Goal: Task Accomplishment & Management: Use online tool/utility

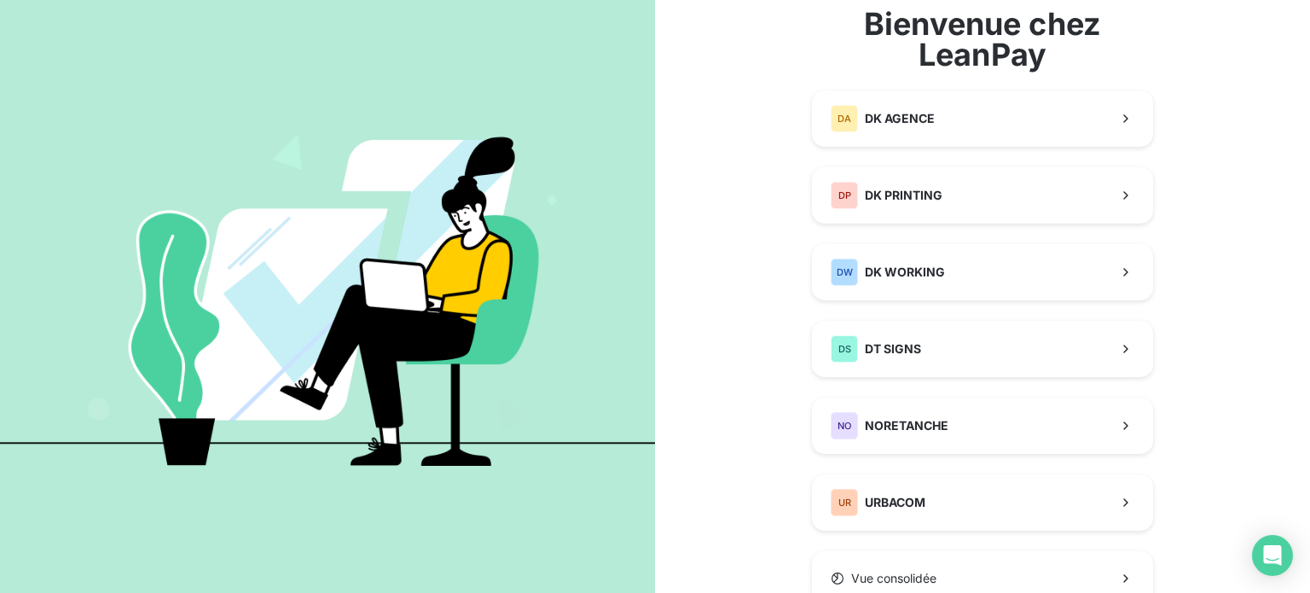
scroll to position [95, 0]
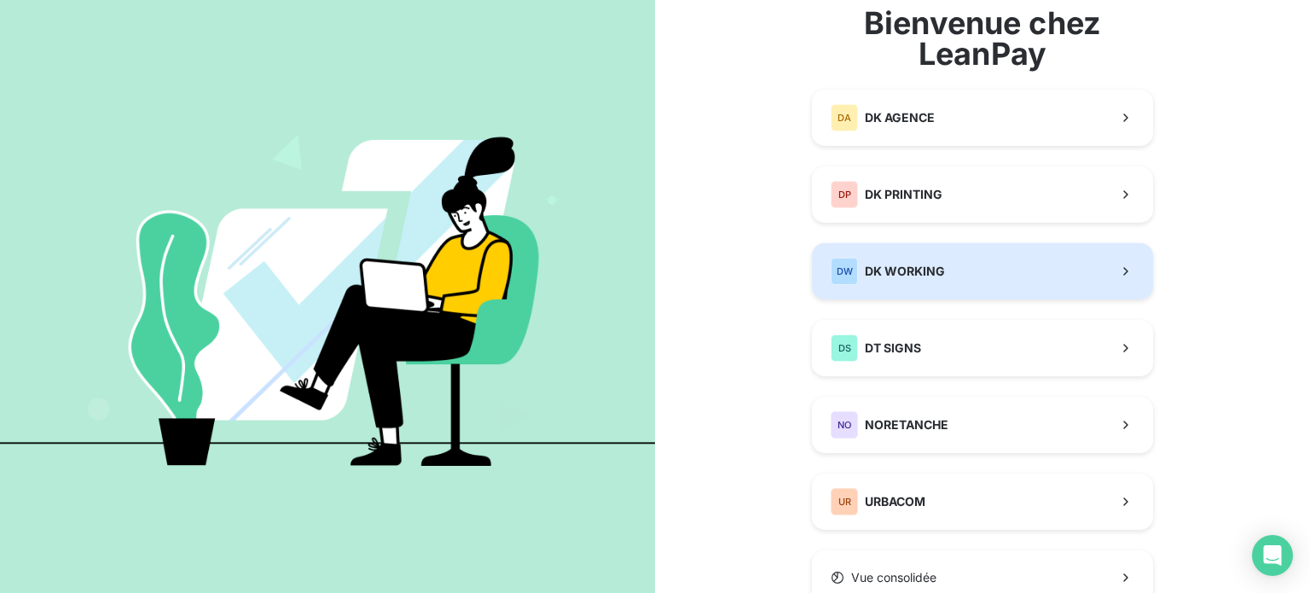
click at [882, 283] on div "DW DK WORKING" at bounding box center [888, 271] width 114 height 27
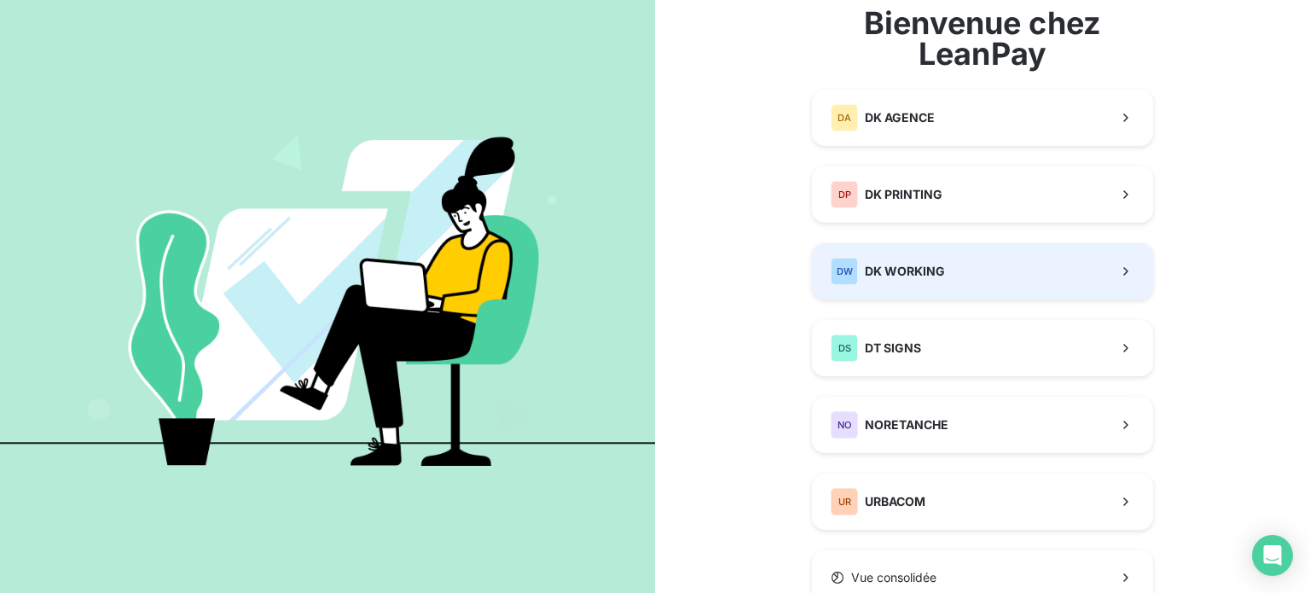
scroll to position [95, 0]
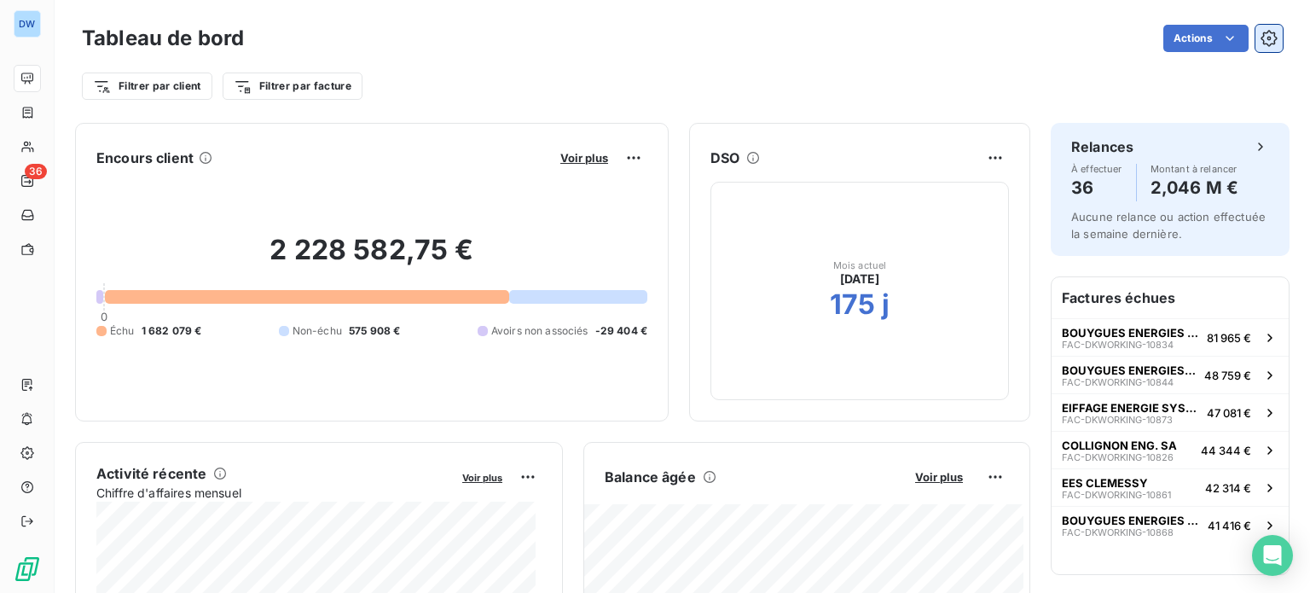
click at [1261, 30] on icon "button" at bounding box center [1269, 38] width 17 height 17
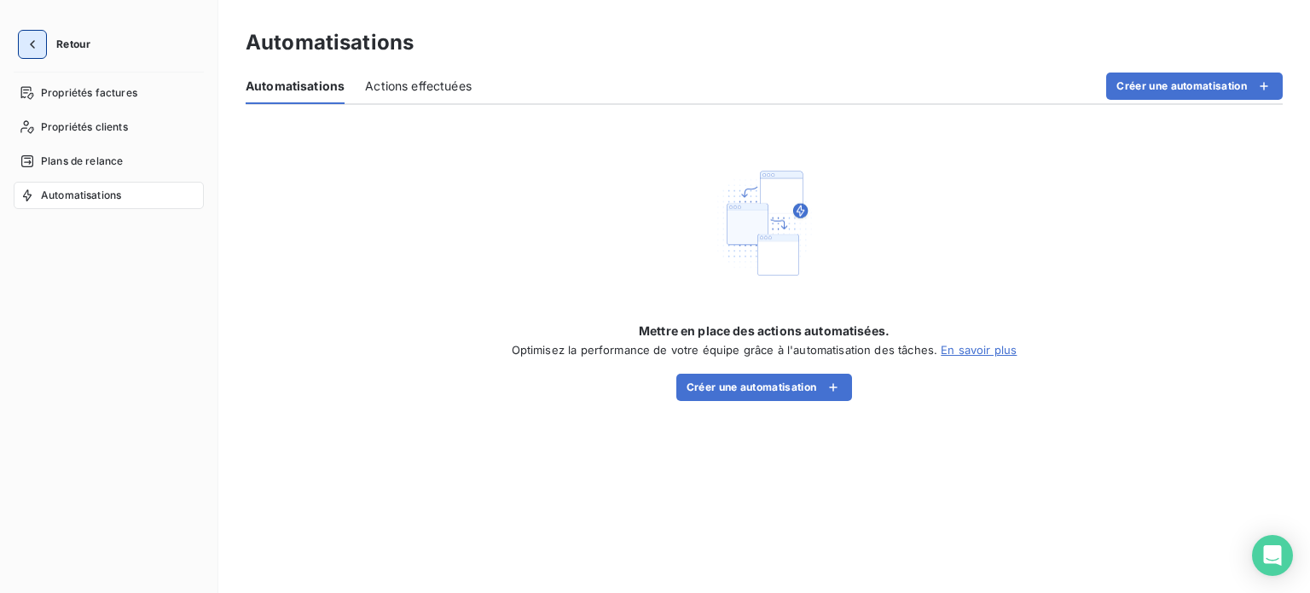
click at [26, 48] on icon "button" at bounding box center [32, 44] width 17 height 17
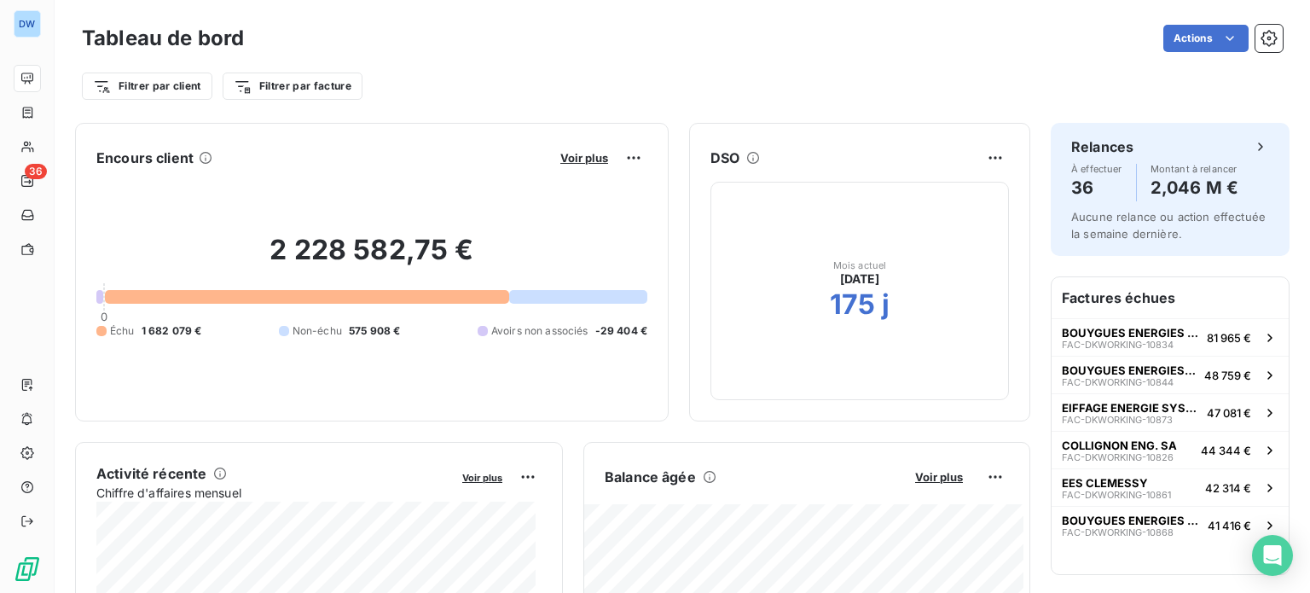
scroll to position [34, 0]
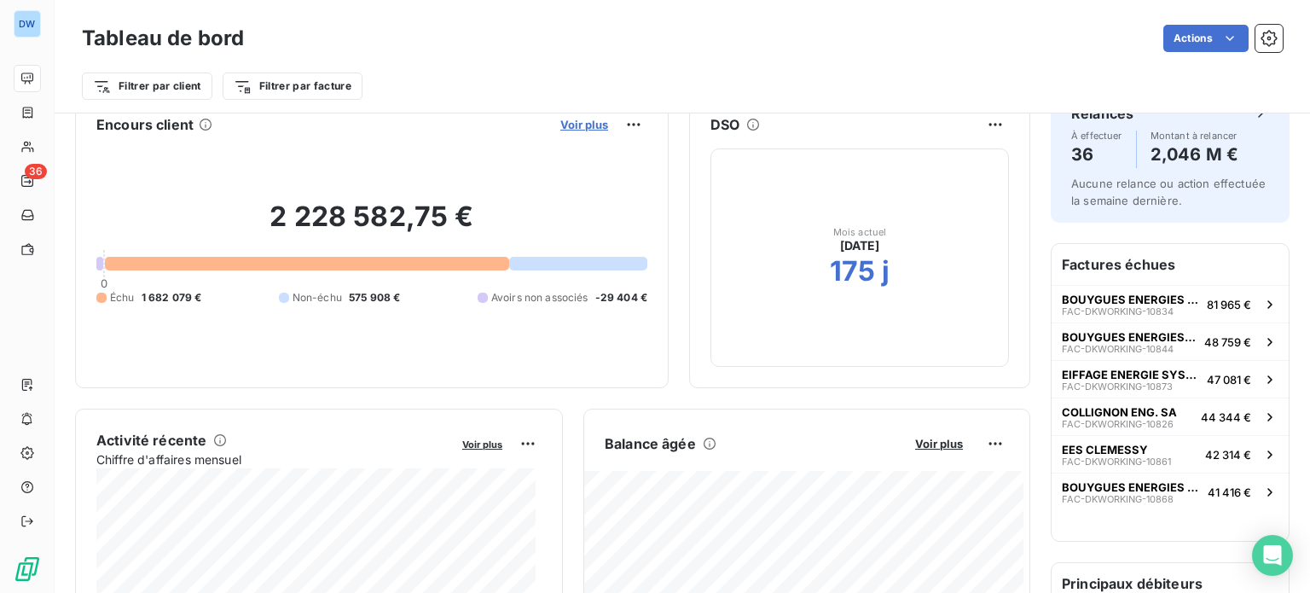
click at [583, 129] on span "Voir plus" at bounding box center [584, 125] width 48 height 14
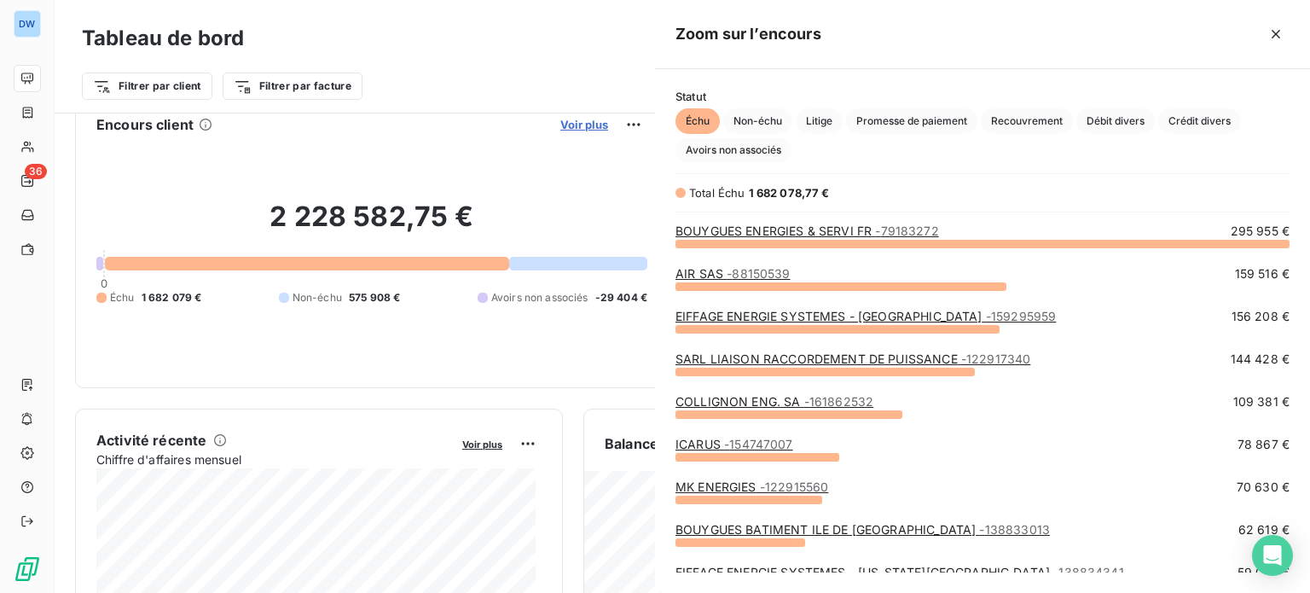
scroll to position [337, 641]
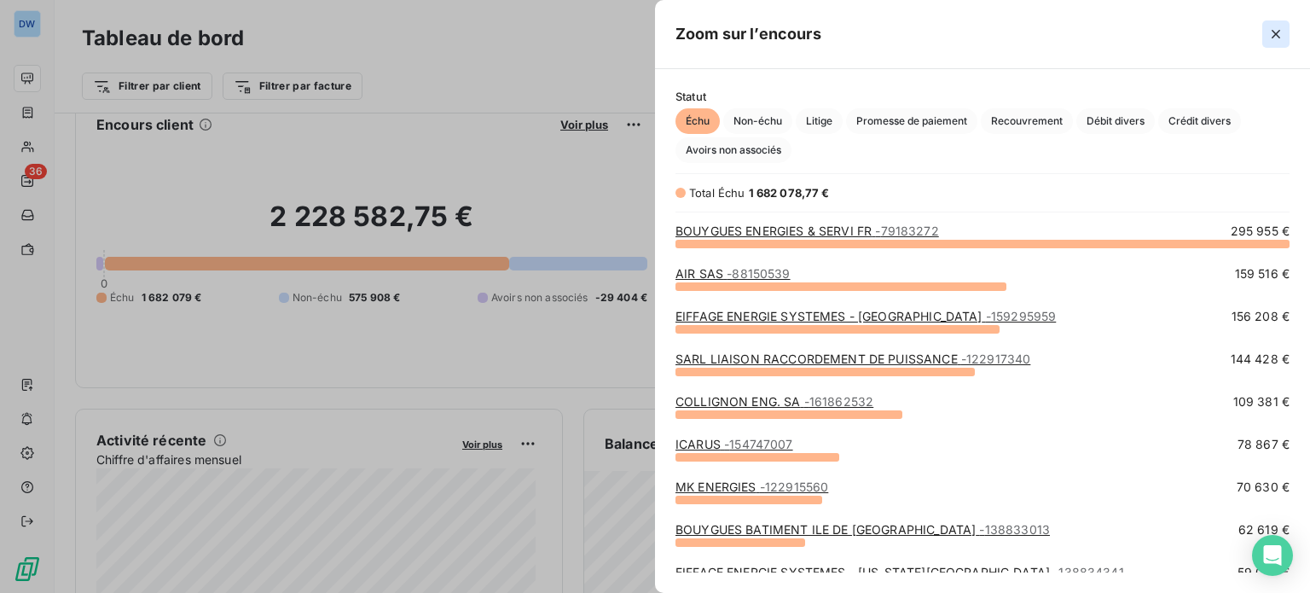
click at [1284, 31] on button "button" at bounding box center [1275, 33] width 27 height 27
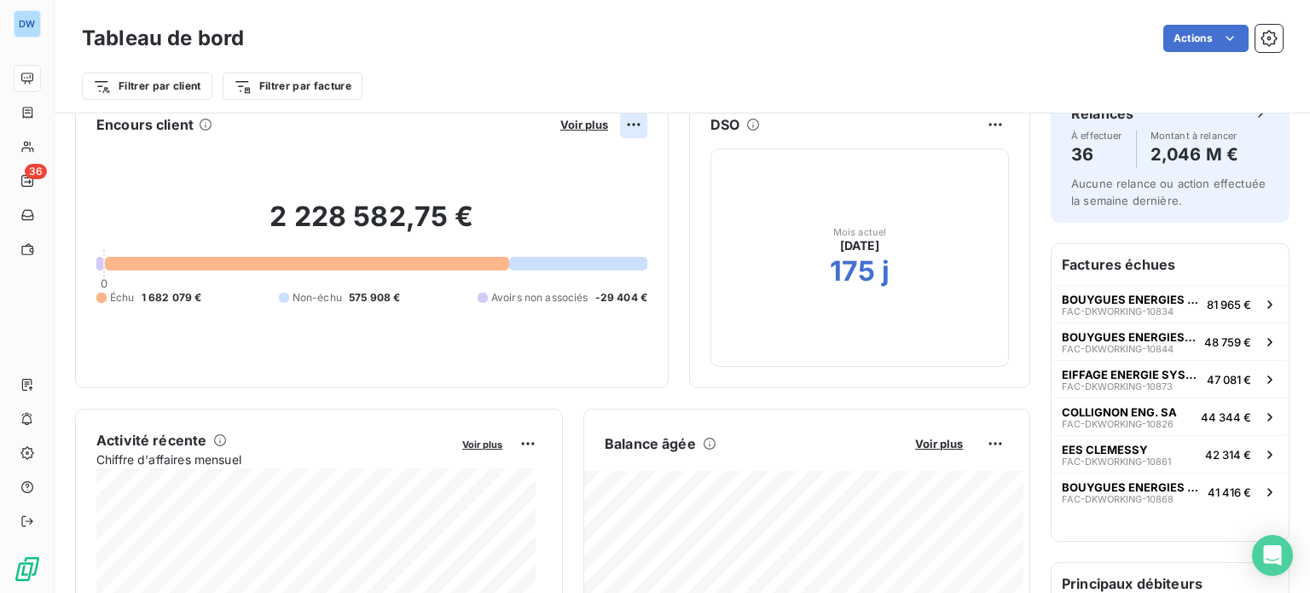
click at [609, 122] on html "DW 36 Tableau de bord Actions Filtrer par client Filtrer par facture Encours cl…" at bounding box center [655, 296] width 1310 height 593
click at [638, 370] on html "DW 36 Tableau de bord Actions Filtrer par client Filtrer par facture Encours cl…" at bounding box center [655, 296] width 1310 height 593
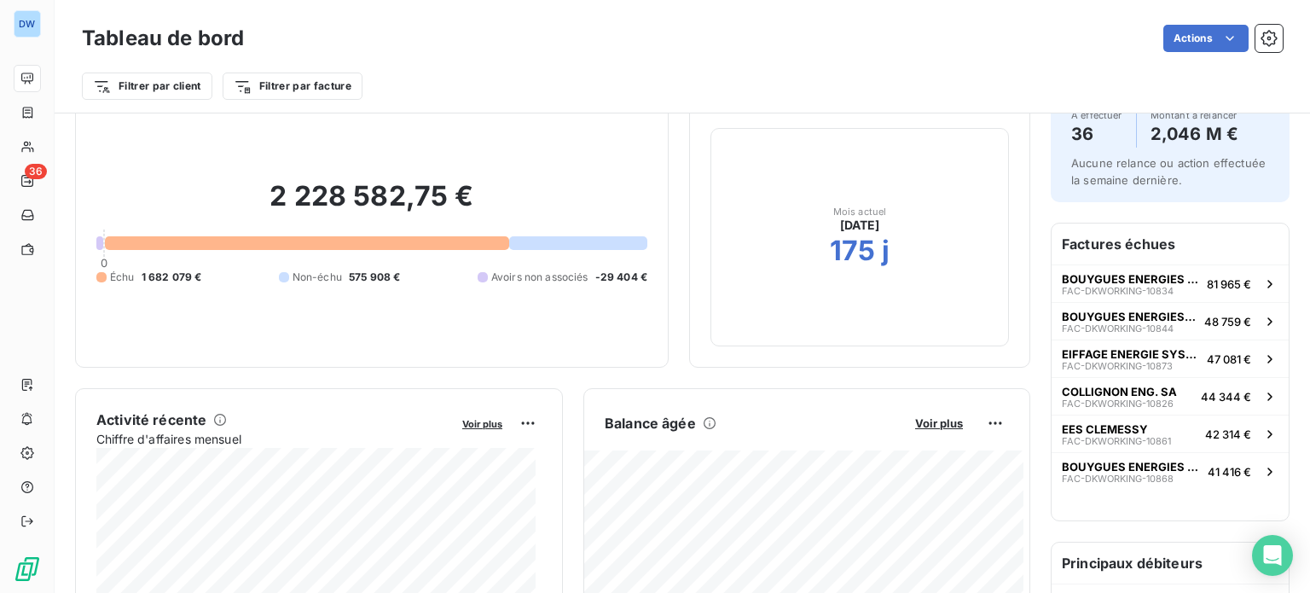
scroll to position [0, 0]
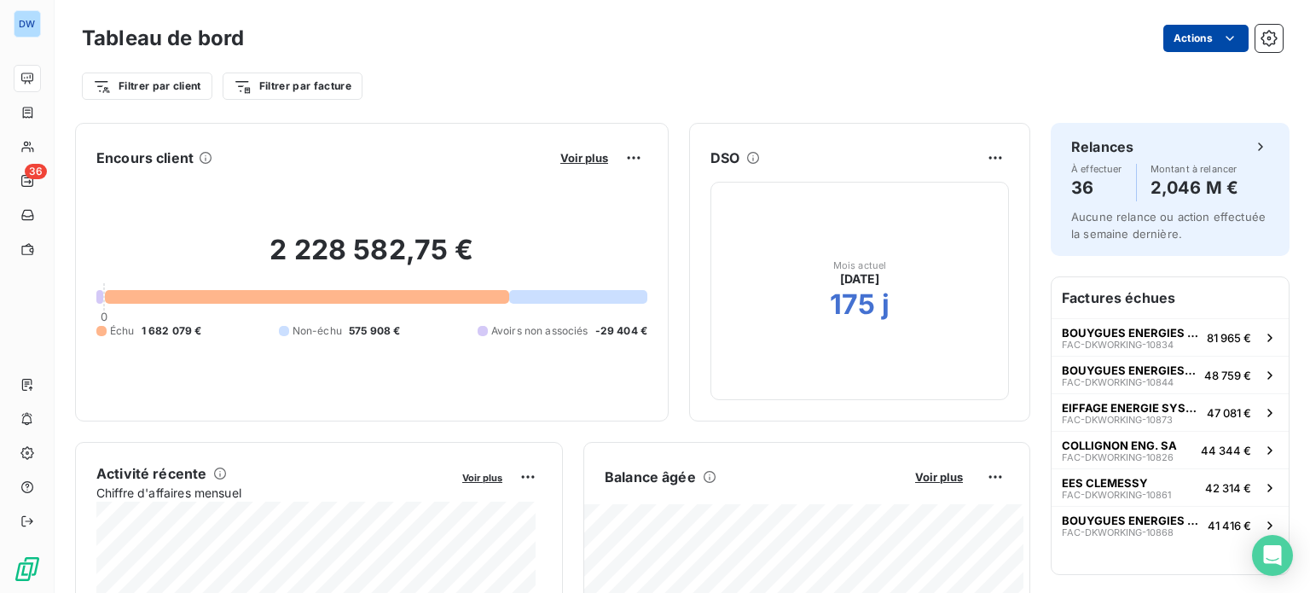
click at [1191, 38] on html "DW 36 Tableau de bord Actions Filtrer par client Filtrer par facture Encours cl…" at bounding box center [655, 296] width 1310 height 593
click at [1191, 38] on html "DW 36 Tableau de bord Actions Exporter le tableau de bord Filtrer par client Fi…" at bounding box center [655, 296] width 1310 height 593
click at [1255, 40] on button "button" at bounding box center [1268, 38] width 27 height 27
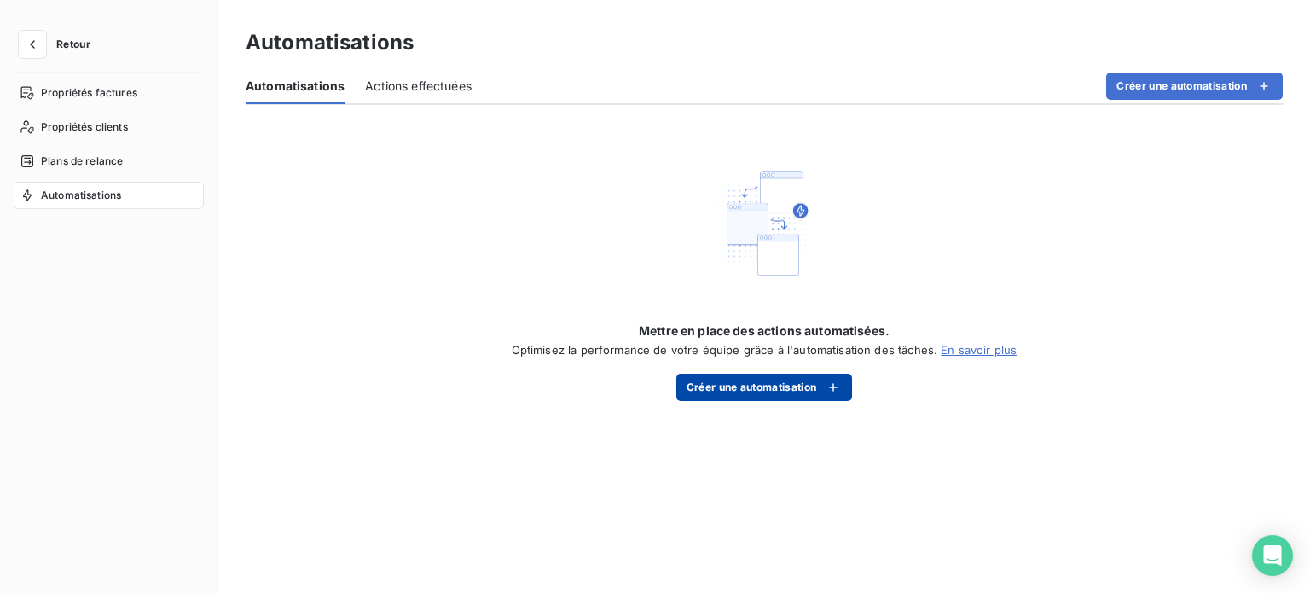
click at [745, 391] on button "Créer une automatisation" at bounding box center [764, 387] width 177 height 27
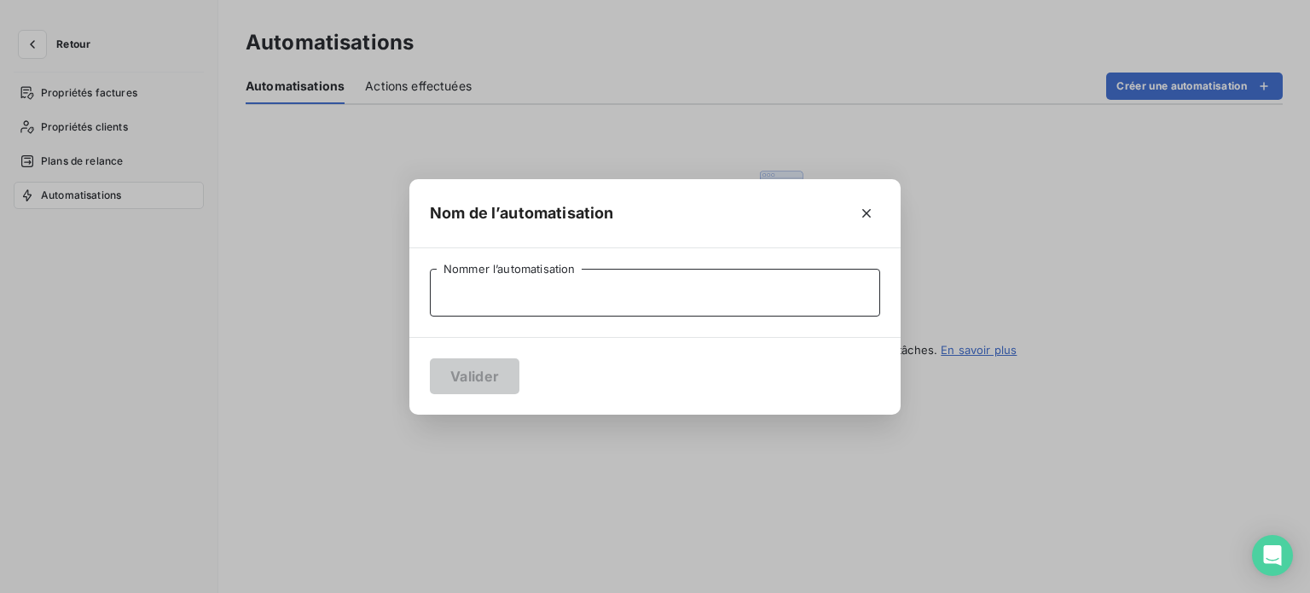
click at [591, 270] on input "Nommer l’automatisation" at bounding box center [655, 293] width 450 height 48
type input "test"
click at [491, 374] on button "Valider" at bounding box center [475, 376] width 90 height 36
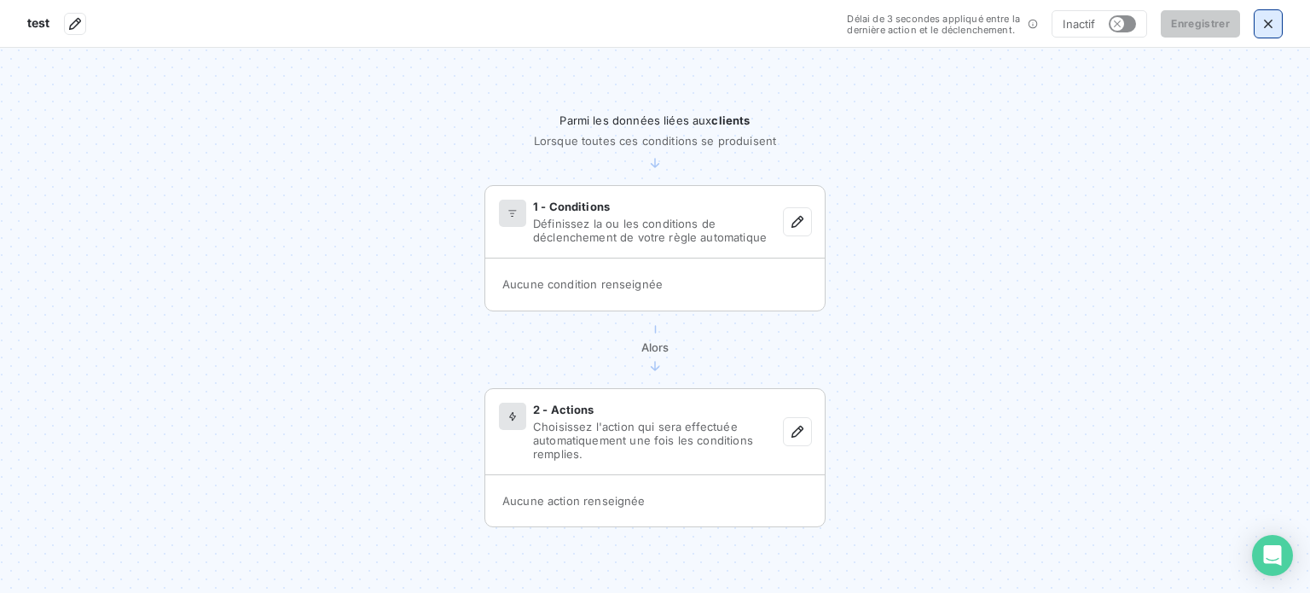
click at [1263, 22] on icon "button" at bounding box center [1268, 23] width 17 height 17
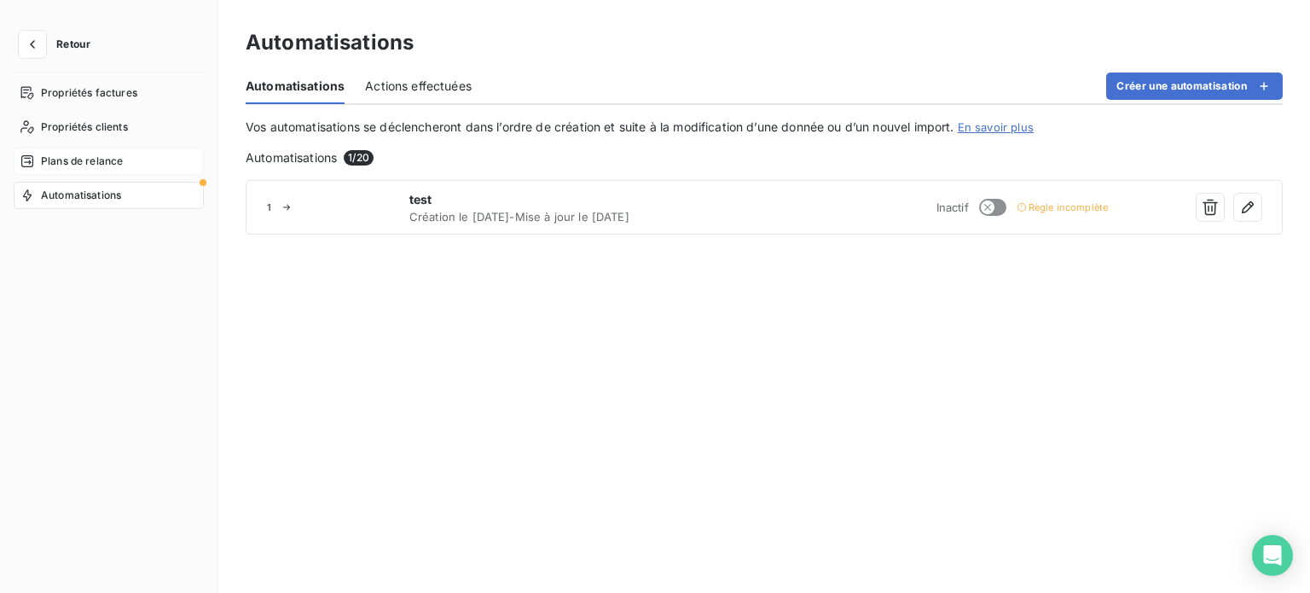
click at [75, 156] on span "Plans de relance" at bounding box center [82, 161] width 82 height 15
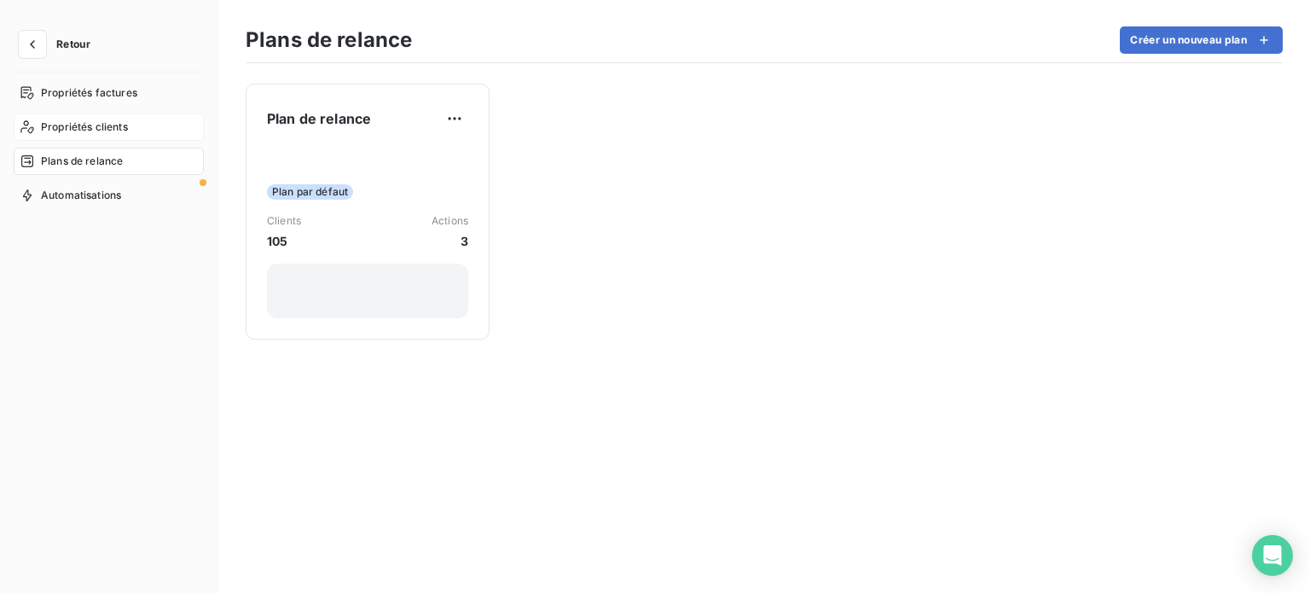
click at [100, 138] on div "Propriétés clients" at bounding box center [109, 126] width 190 height 27
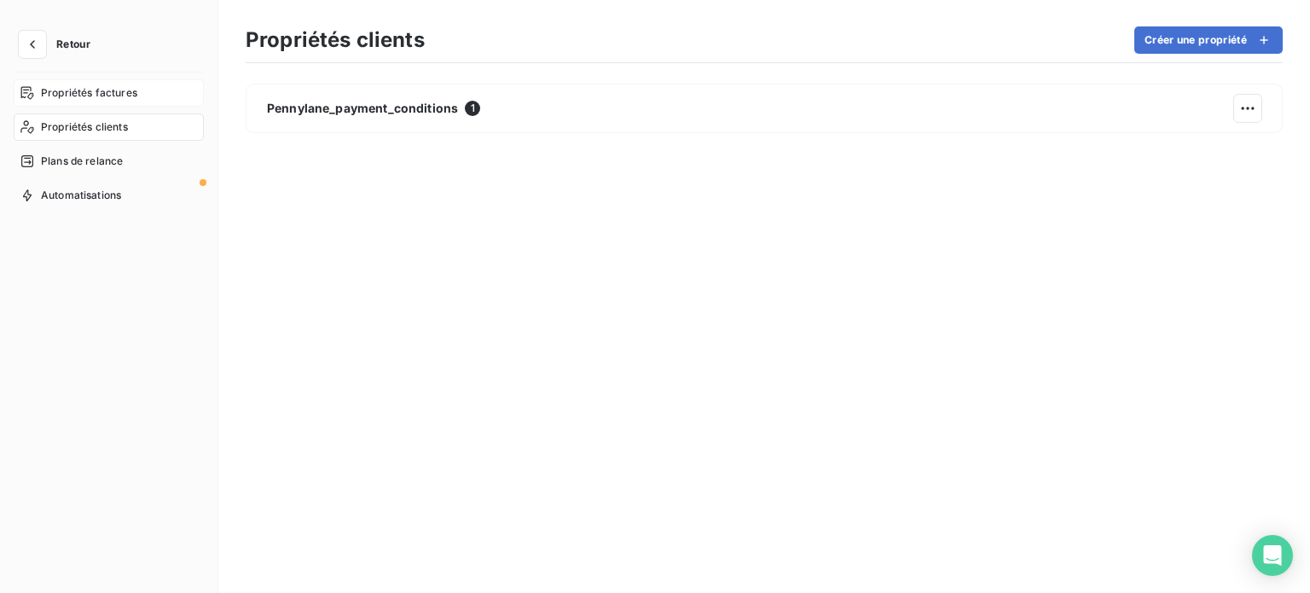
click at [83, 98] on span "Propriétés factures" at bounding box center [89, 92] width 96 height 15
click at [14, 57] on button "Retour" at bounding box center [59, 44] width 90 height 27
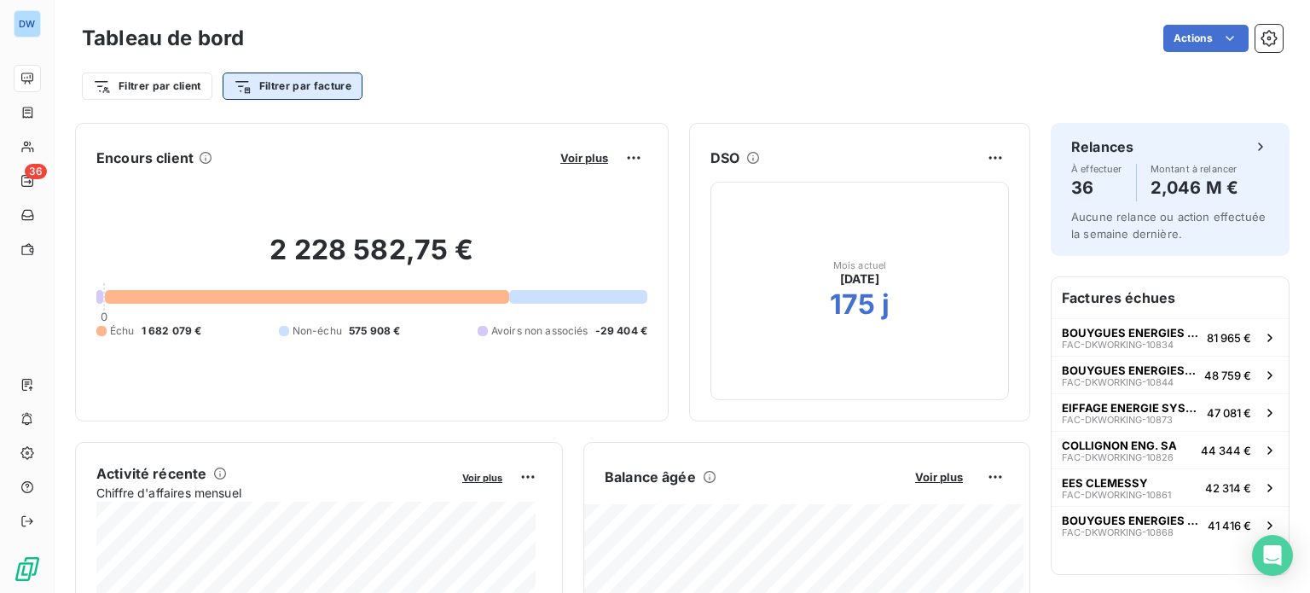
click at [239, 96] on html "DW 36 Tableau de bord Actions Filtrer par client Filtrer par facture Encours cl…" at bounding box center [655, 296] width 1310 height 593
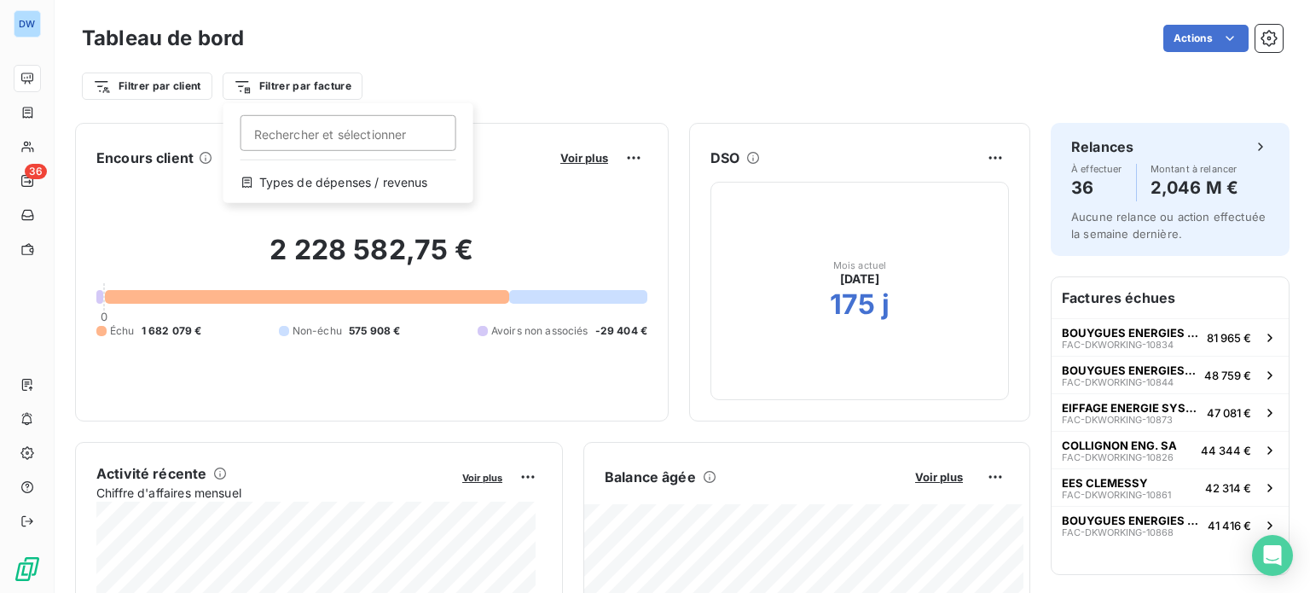
click at [183, 81] on html "DW 36 Tableau de bord Actions Filtrer par client Filtrer par facture Rechercher…" at bounding box center [655, 296] width 1310 height 593
click at [183, 81] on html "DW 36 Tableau de bord Actions Filtrer par client Filtrer par facture Encours cl…" at bounding box center [655, 296] width 1310 height 593
click at [513, 63] on html "DW 36 Tableau de bord Actions Filtrer par client Filtrer par facture Encours cl…" at bounding box center [655, 296] width 1310 height 593
